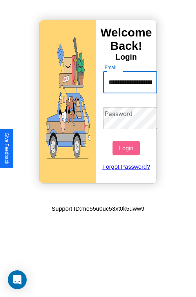
scroll to position [0, 40]
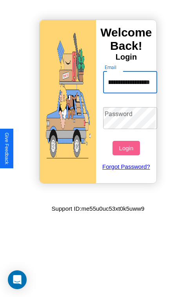
type input "**********"
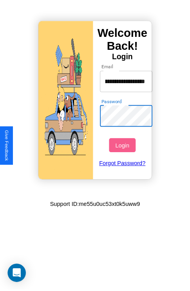
scroll to position [0, 0]
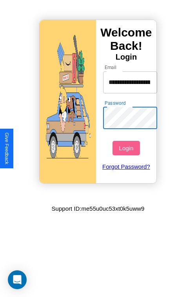
click at [127, 148] on button "Login" at bounding box center [126, 148] width 27 height 15
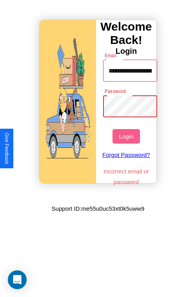
click at [127, 136] on button "Login" at bounding box center [126, 136] width 27 height 15
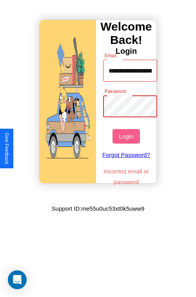
click at [127, 136] on button "Login" at bounding box center [126, 136] width 27 height 15
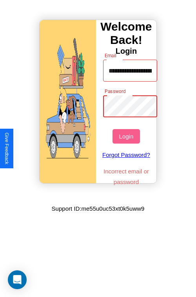
click at [127, 136] on button "Login" at bounding box center [126, 136] width 27 height 15
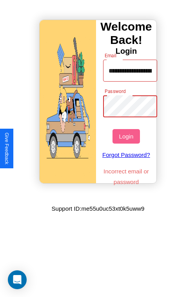
click at [127, 136] on button "Login" at bounding box center [126, 136] width 27 height 15
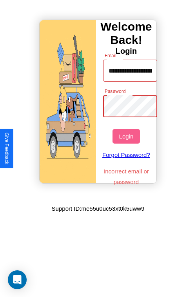
click at [127, 136] on button "Login" at bounding box center [126, 136] width 27 height 15
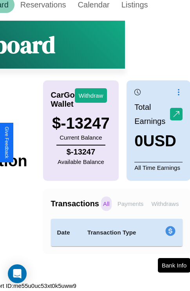
scroll to position [11, 66]
